Goal: Information Seeking & Learning: Learn about a topic

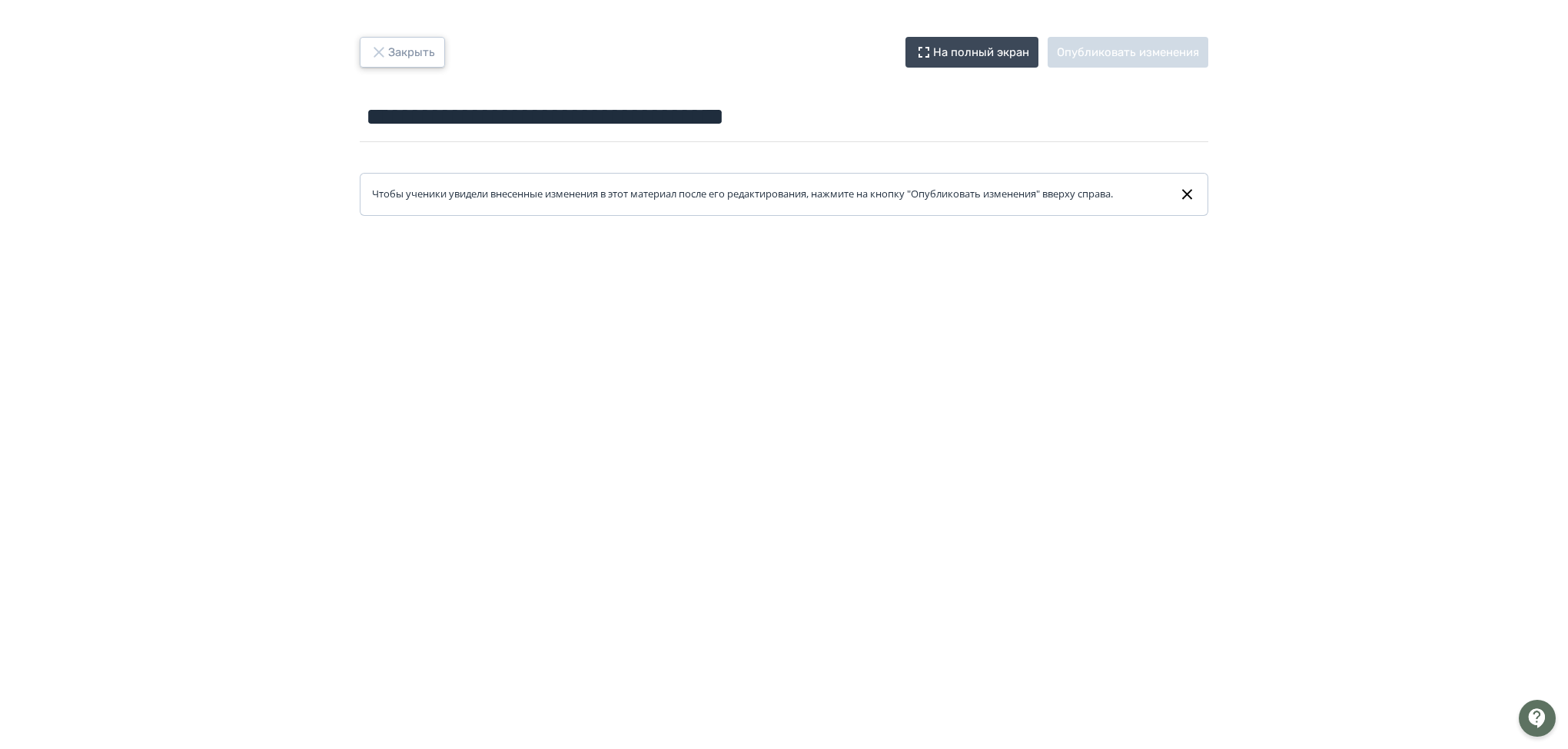
click at [383, 53] on icon "button" at bounding box center [379, 52] width 18 height 18
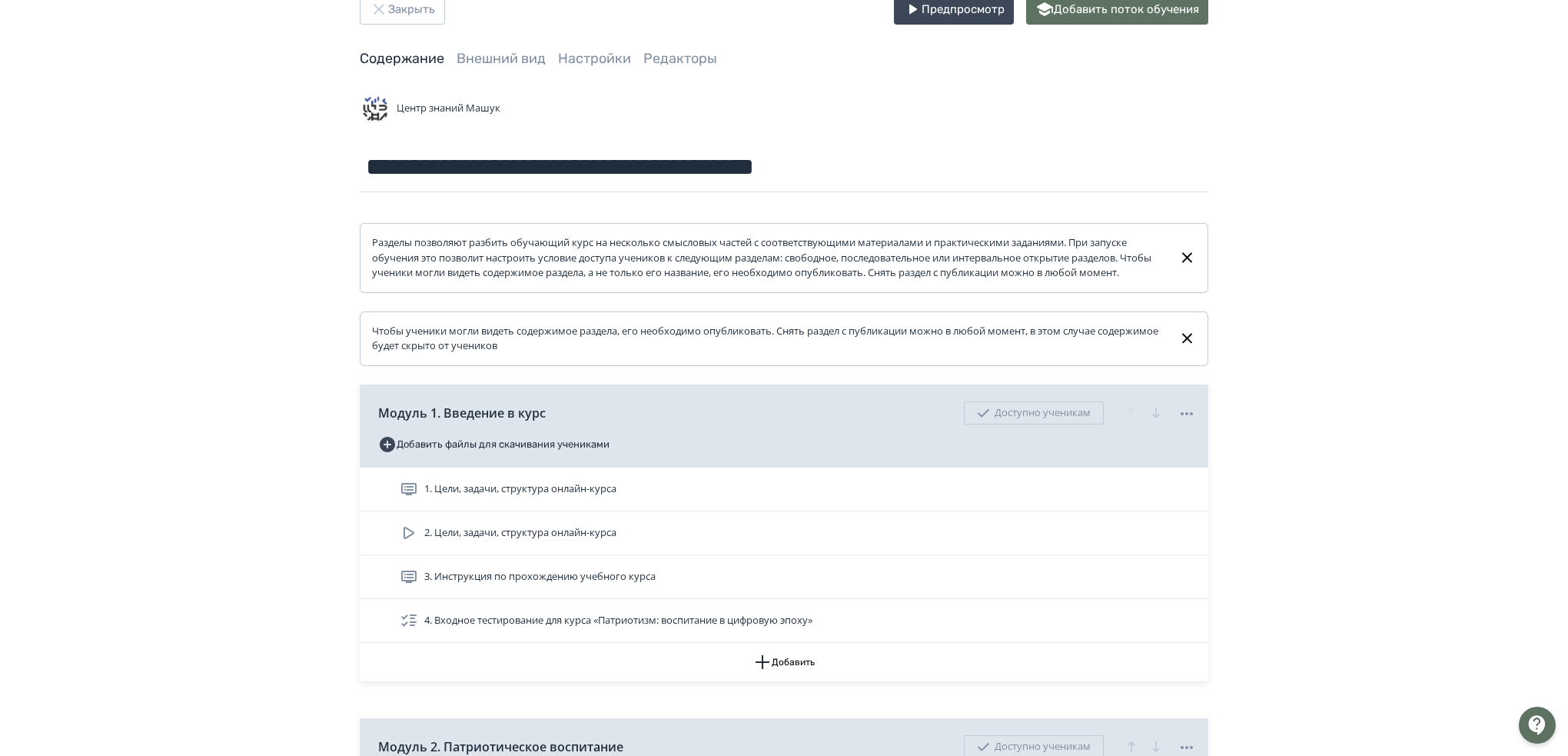
scroll to position [231, 0]
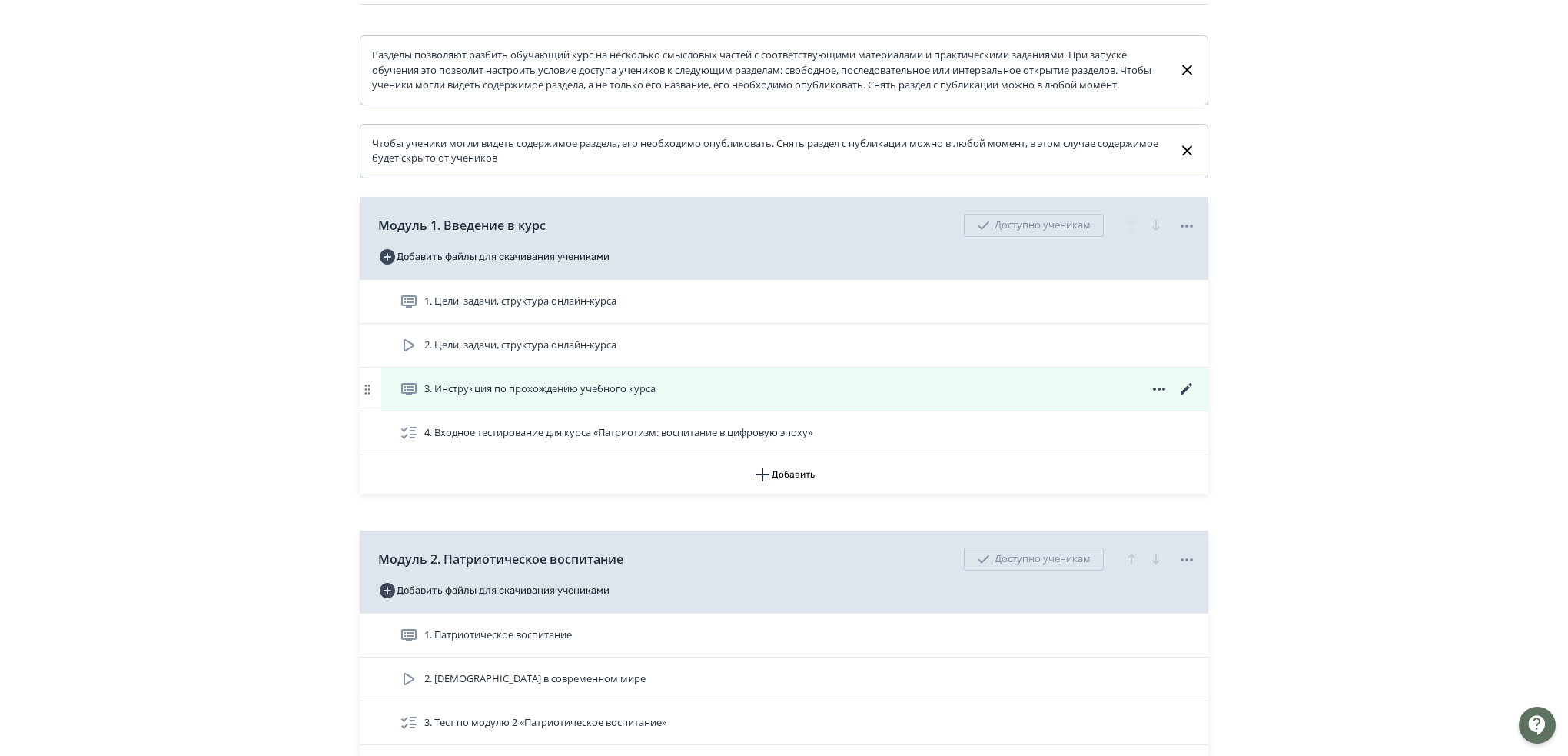
click at [1194, 398] on icon at bounding box center [1187, 389] width 18 height 18
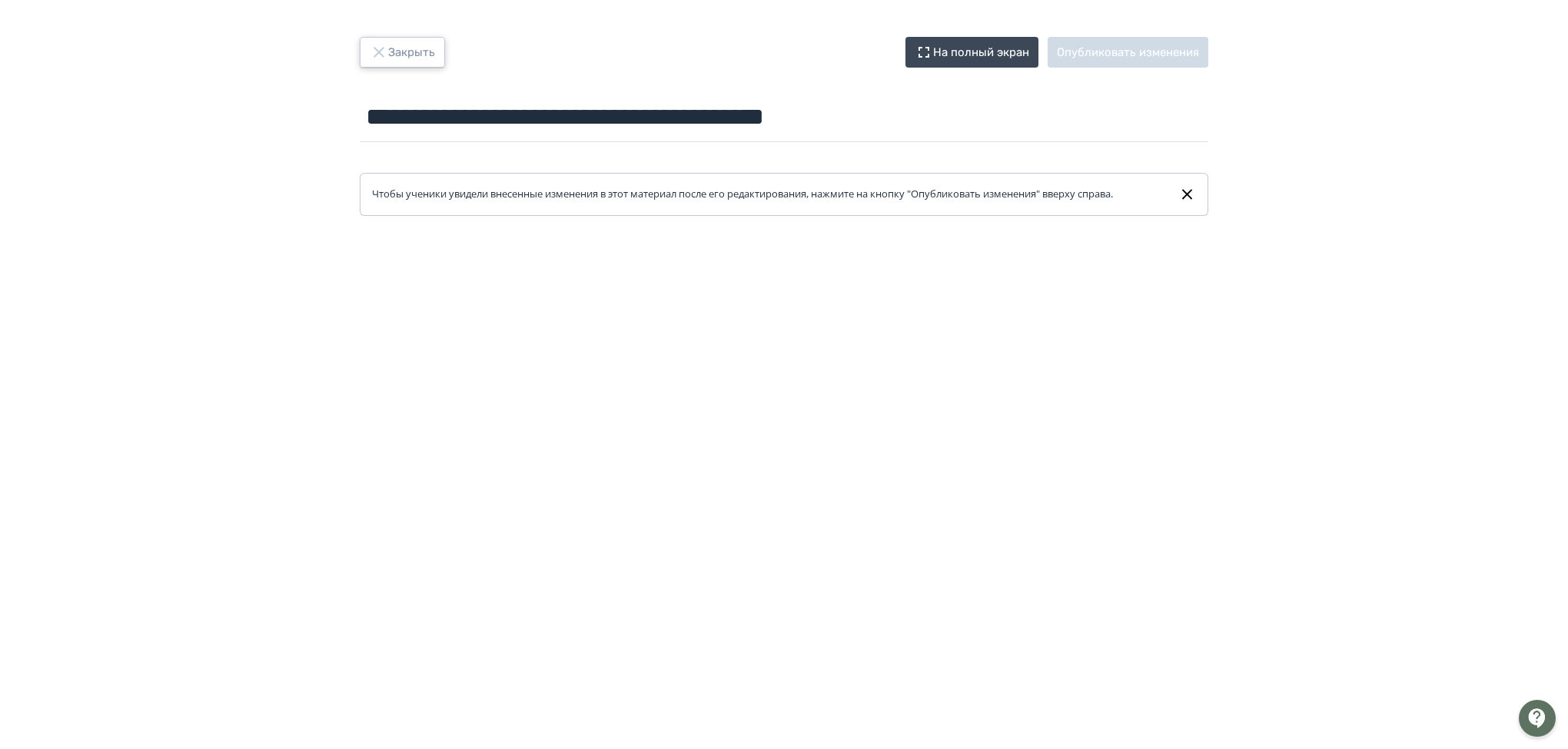
click at [397, 51] on button "Закрыть" at bounding box center [402, 52] width 85 height 31
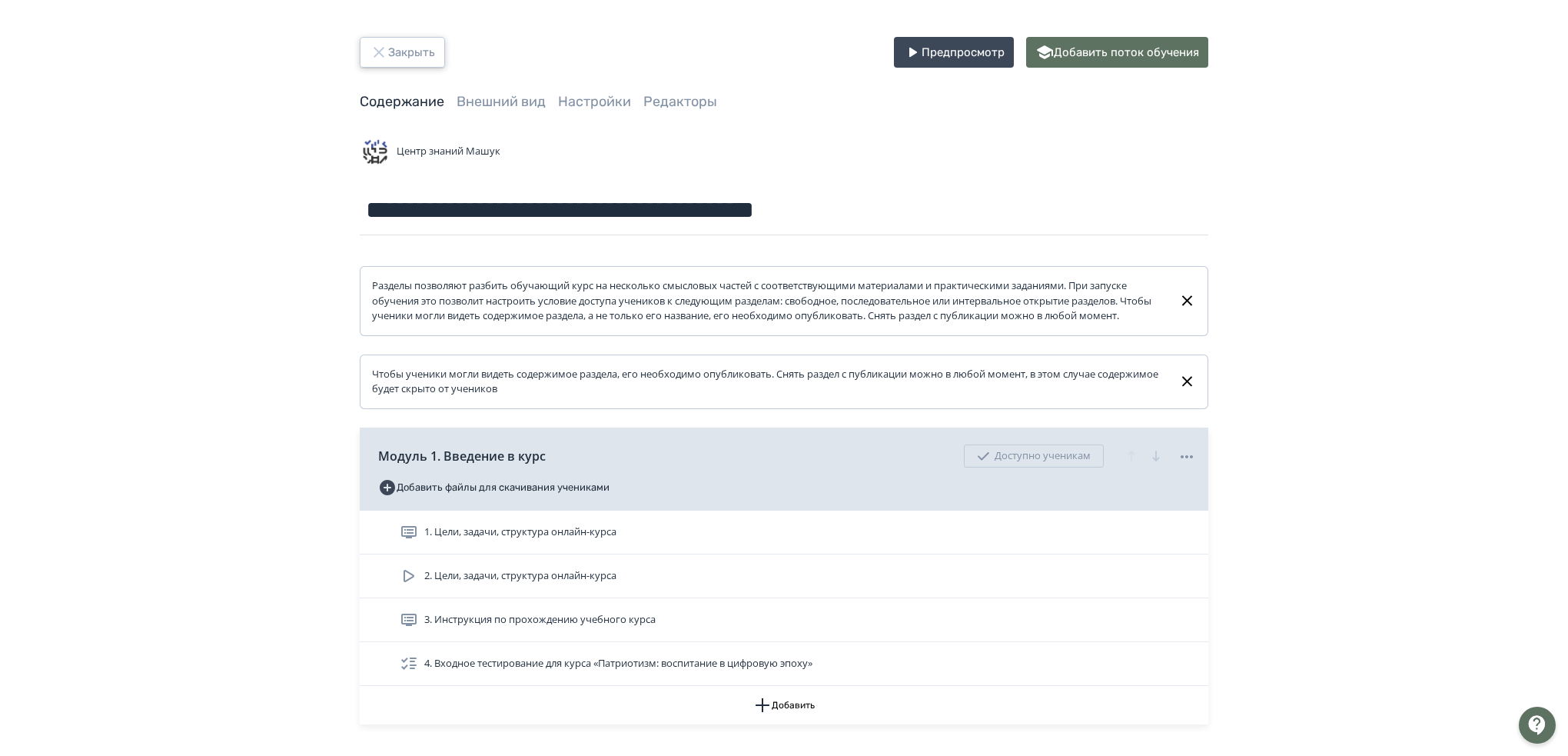
click at [393, 60] on button "Закрыть" at bounding box center [402, 52] width 85 height 31
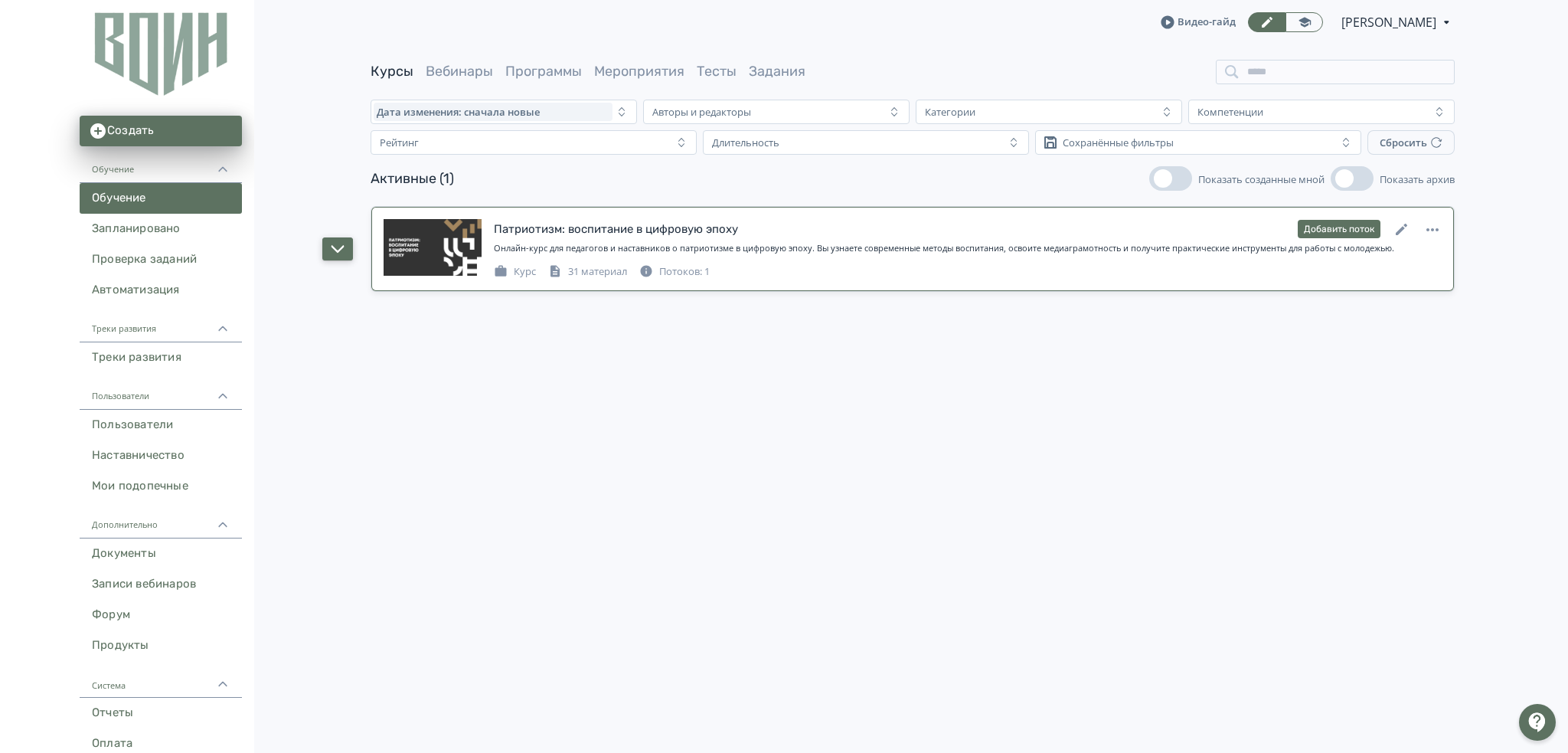
click at [341, 251] on icon "button" at bounding box center [337, 249] width 14 height 14
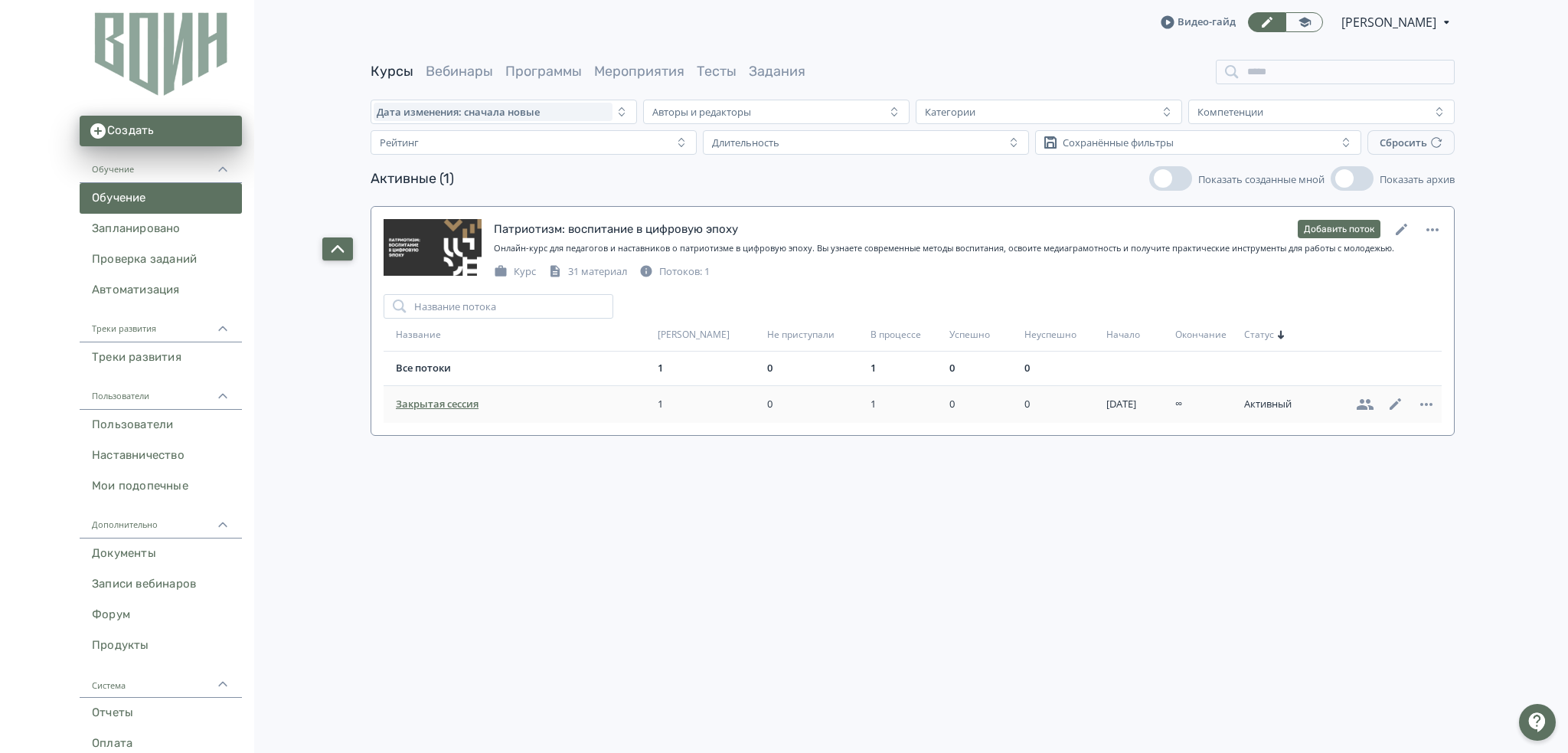
click at [414, 399] on span "Закрытая сессия" at bounding box center [523, 404] width 256 height 15
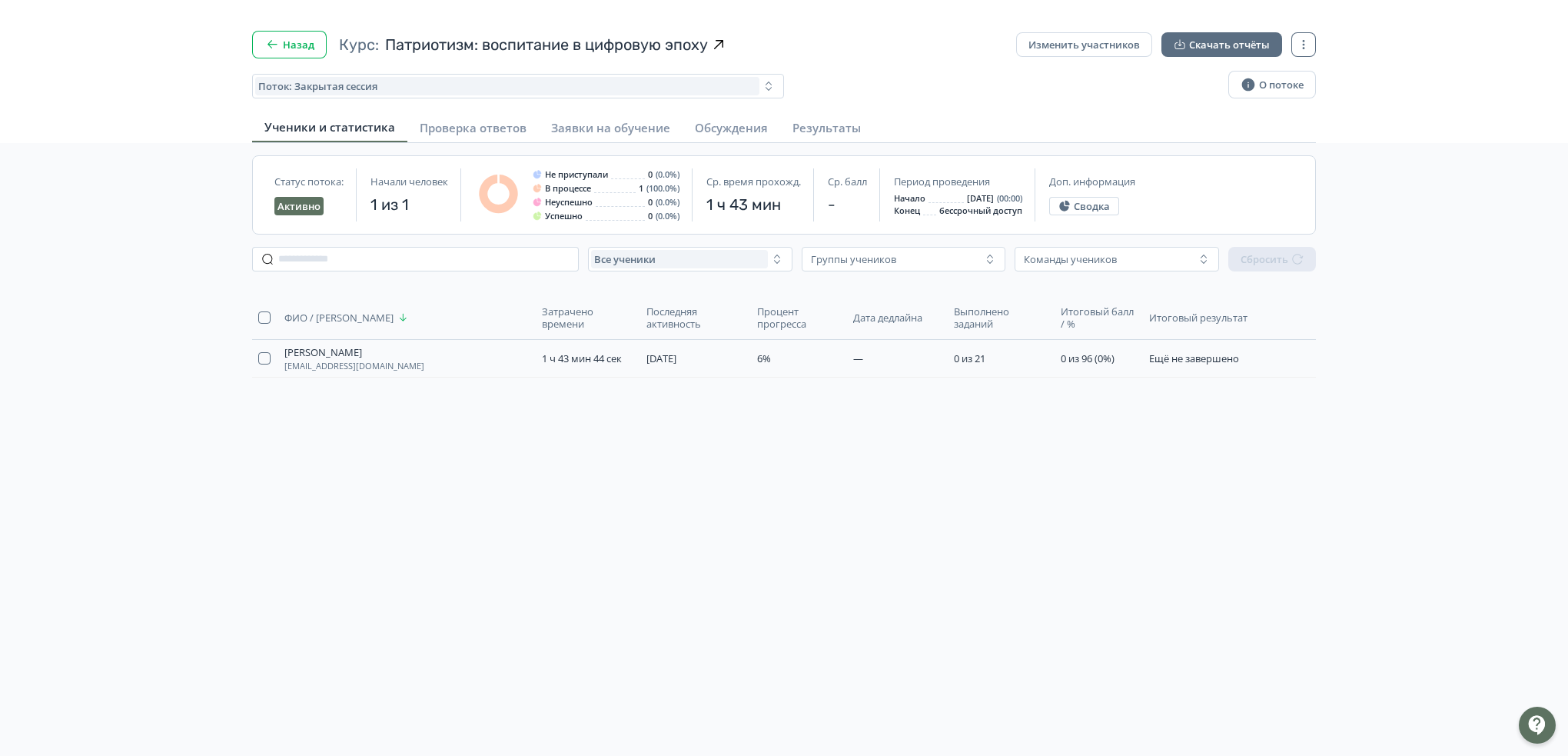
click at [296, 46] on button "Назад" at bounding box center [290, 45] width 75 height 27
